Goal: Transaction & Acquisition: Purchase product/service

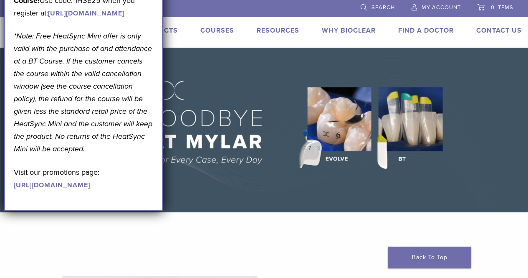
click at [173, 30] on link "Products" at bounding box center [158, 30] width 39 height 8
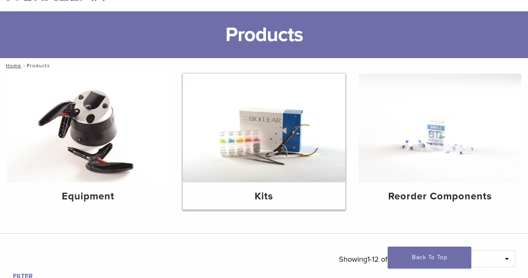
scroll to position [42, 0]
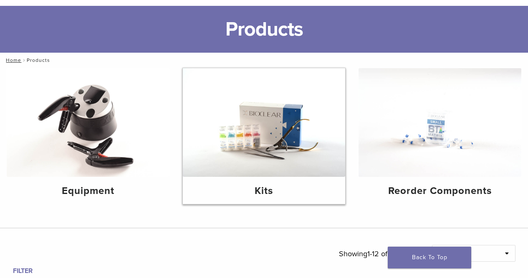
click at [281, 161] on img at bounding box center [264, 122] width 163 height 109
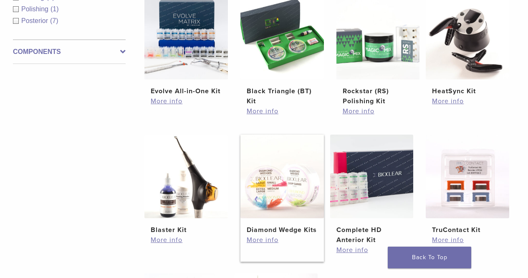
scroll to position [209, 0]
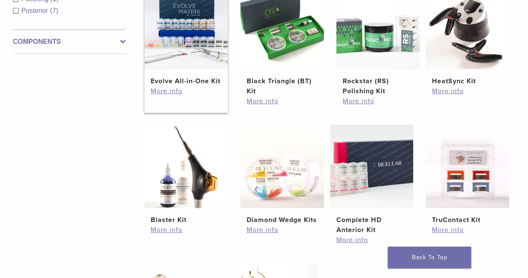
click at [181, 58] on img at bounding box center [187, 28] width 84 height 84
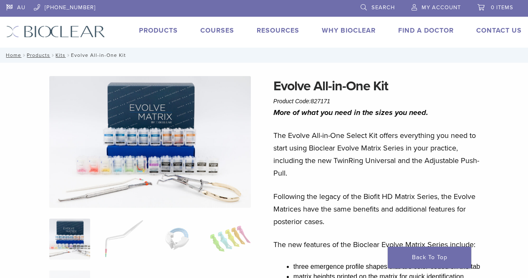
click at [329, 27] on link "Why Bioclear" at bounding box center [349, 30] width 54 height 8
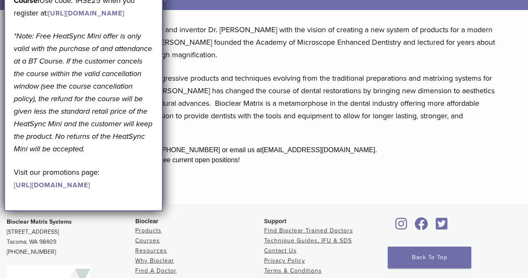
scroll to position [292, 0]
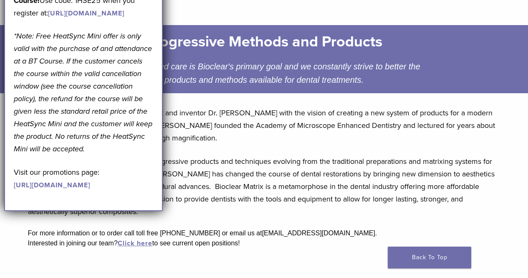
scroll to position [0, 0]
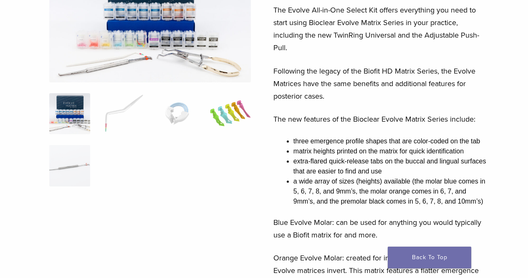
scroll to position [209, 0]
